Goal: Information Seeking & Learning: Get advice/opinions

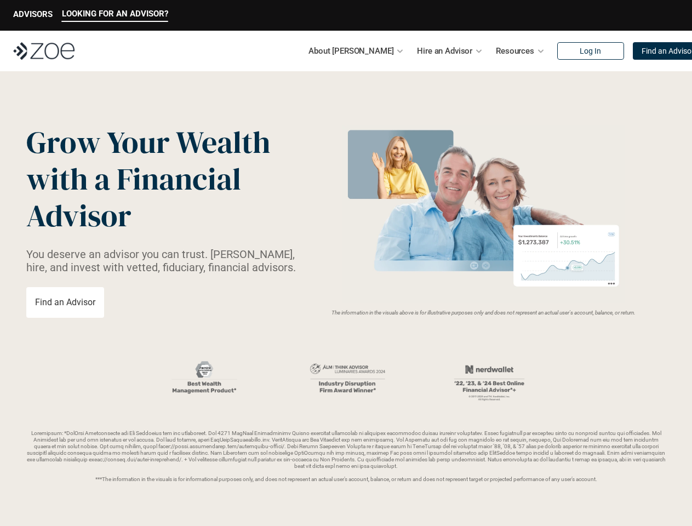
click at [346, 263] on img at bounding box center [483, 214] width 292 height 178
click at [114, 15] on p "LOOKING FOR AN ADVISOR?" at bounding box center [115, 14] width 106 height 10
click at [33, 15] on p "ADVISORS" at bounding box center [32, 14] width 39 height 10
